Goal: Information Seeking & Learning: Learn about a topic

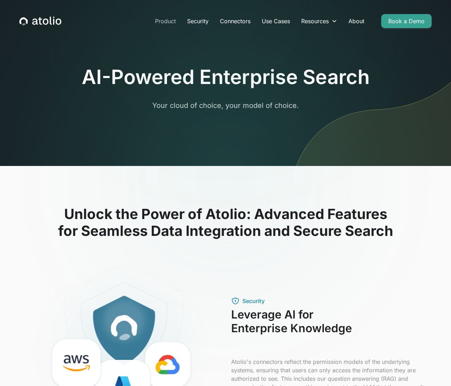
click at [160, 21] on link "Product" at bounding box center [165, 21] width 32 height 14
click at [38, 19] on icon "home" at bounding box center [40, 21] width 42 height 9
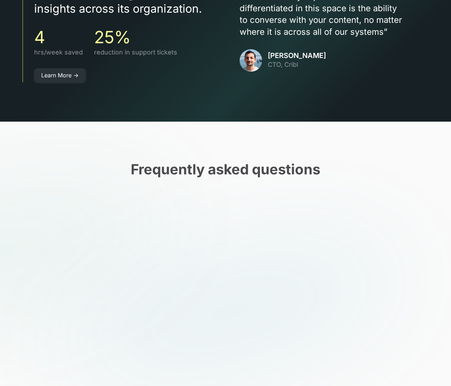
scroll to position [2325, 0]
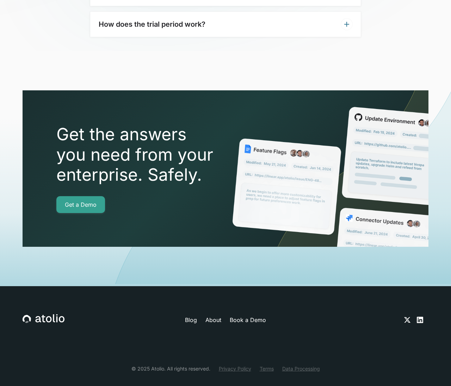
click at [189, 316] on link "Blog" at bounding box center [191, 320] width 12 height 8
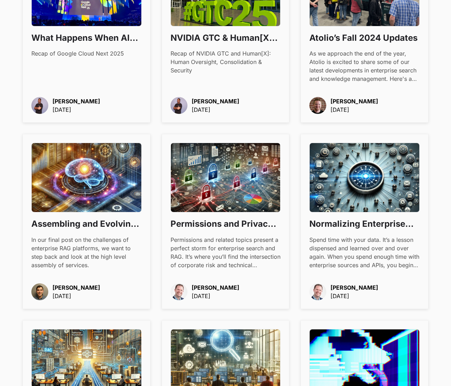
scroll to position [453, 0]
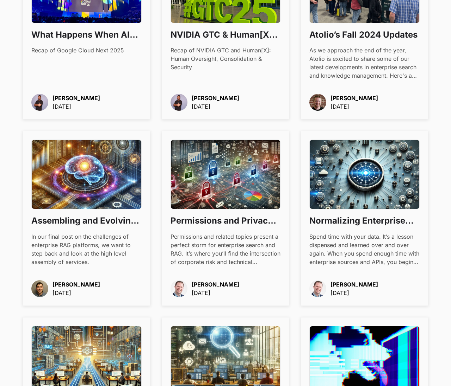
click at [353, 99] on p "[PERSON_NAME]" at bounding box center [354, 98] width 48 height 8
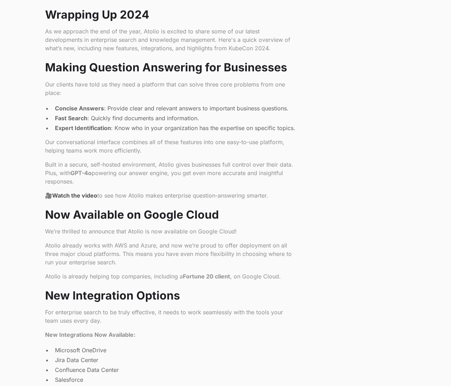
scroll to position [289, 0]
